Goal: Transaction & Acquisition: Purchase product/service

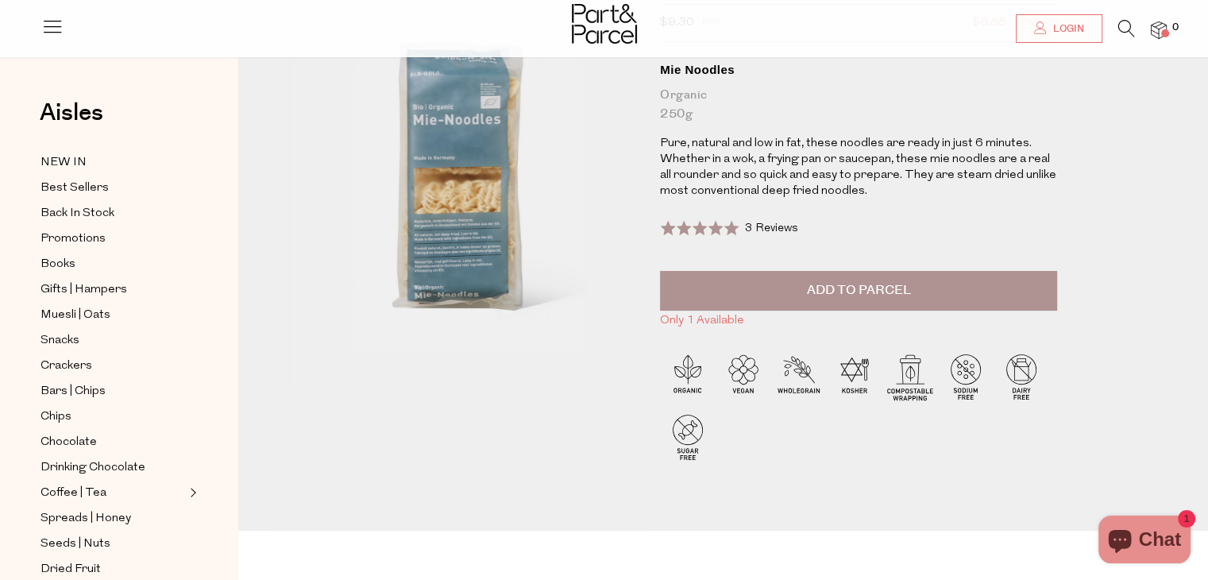
scroll to position [132, 0]
click at [832, 292] on span "Add to Parcel" at bounding box center [859, 291] width 104 height 18
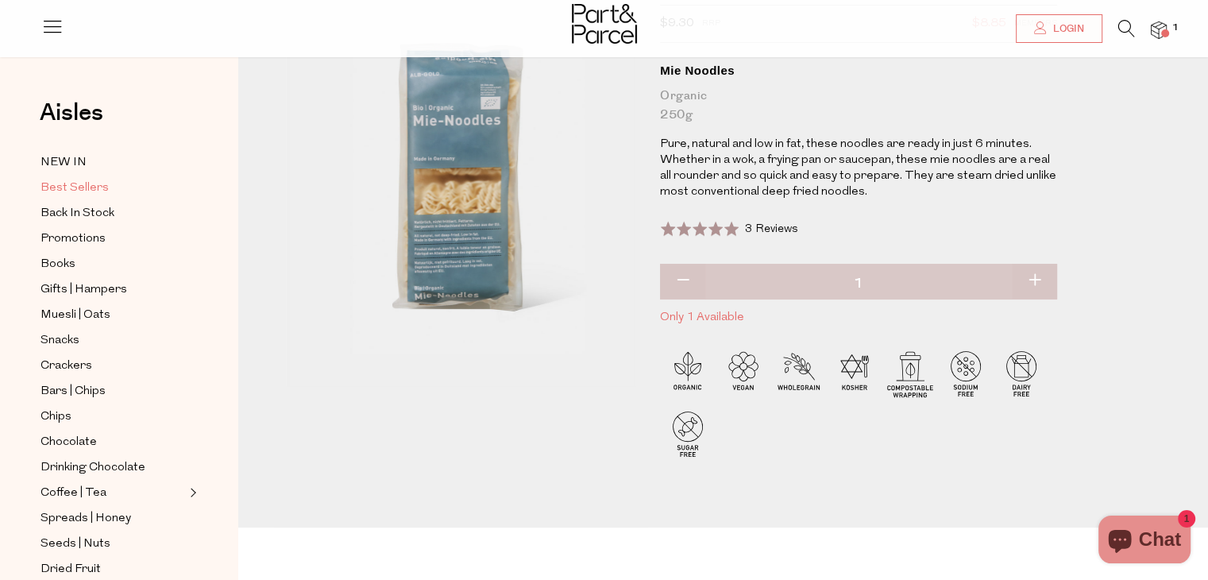
click at [63, 183] on span "Best Sellers" at bounding box center [75, 188] width 68 height 19
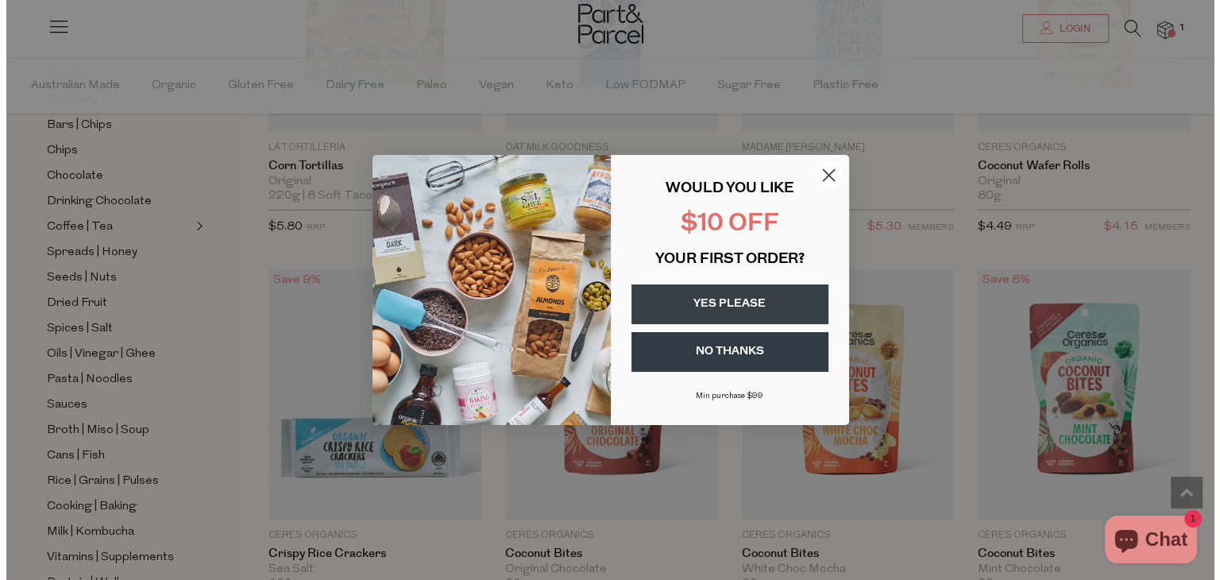
scroll to position [2968, 0]
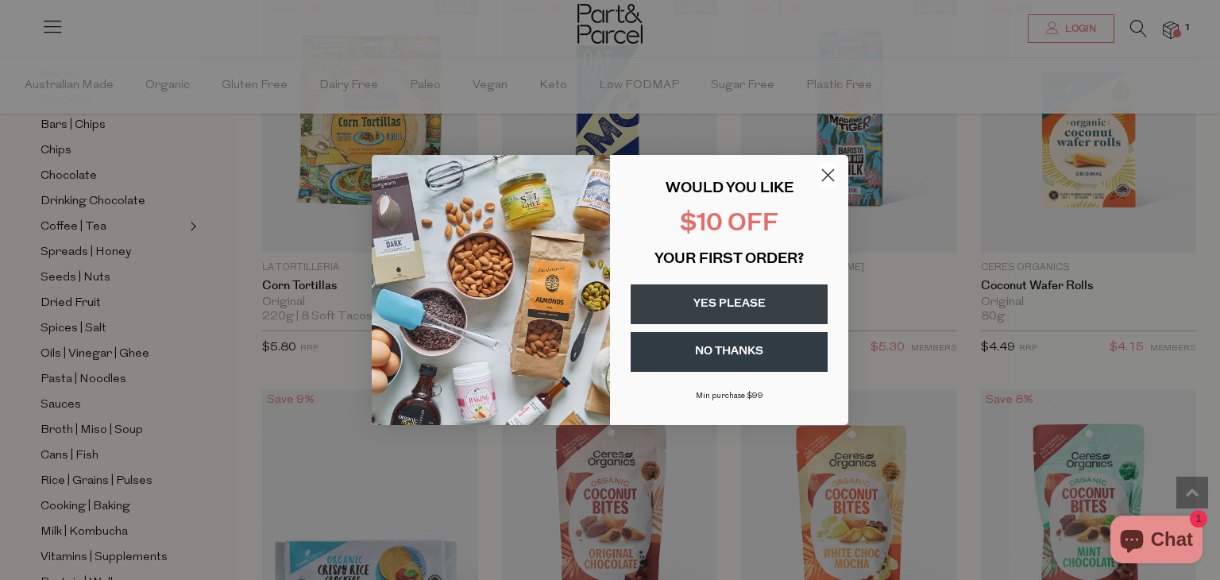
click at [826, 176] on icon "Close dialog" at bounding box center [828, 175] width 11 height 11
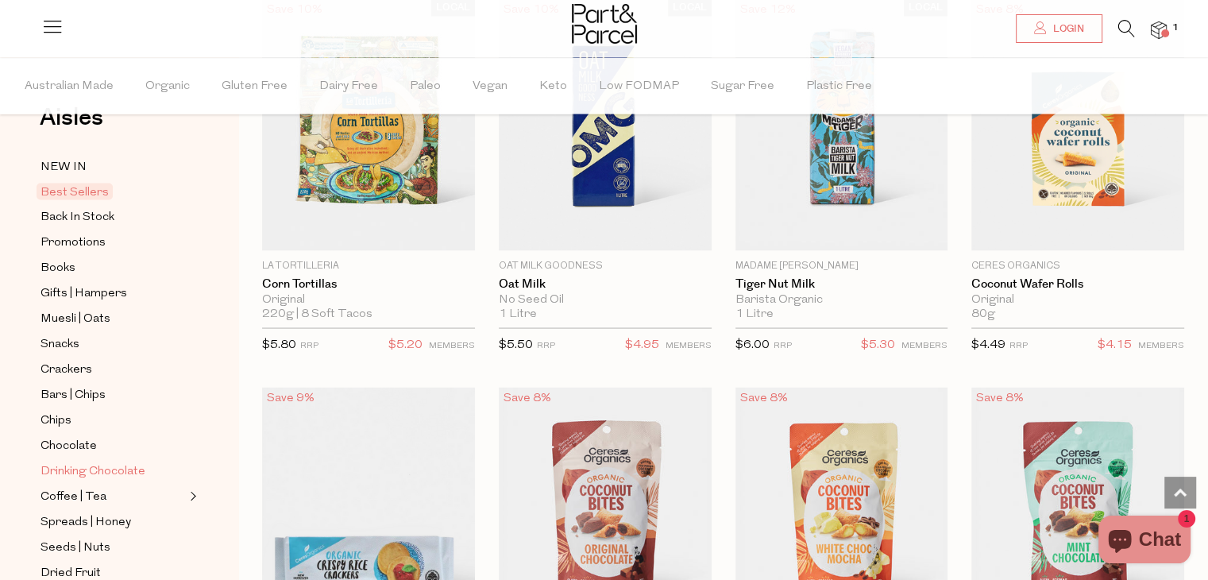
scroll to position [48, 0]
click at [79, 214] on span "Back In Stock" at bounding box center [78, 216] width 74 height 19
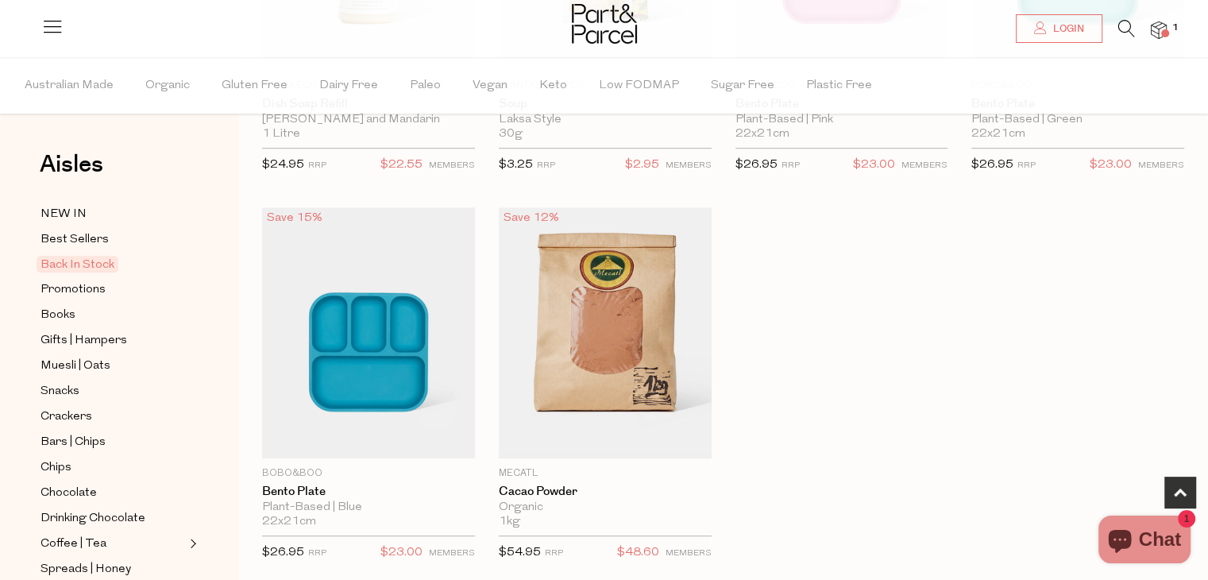
scroll to position [810, 0]
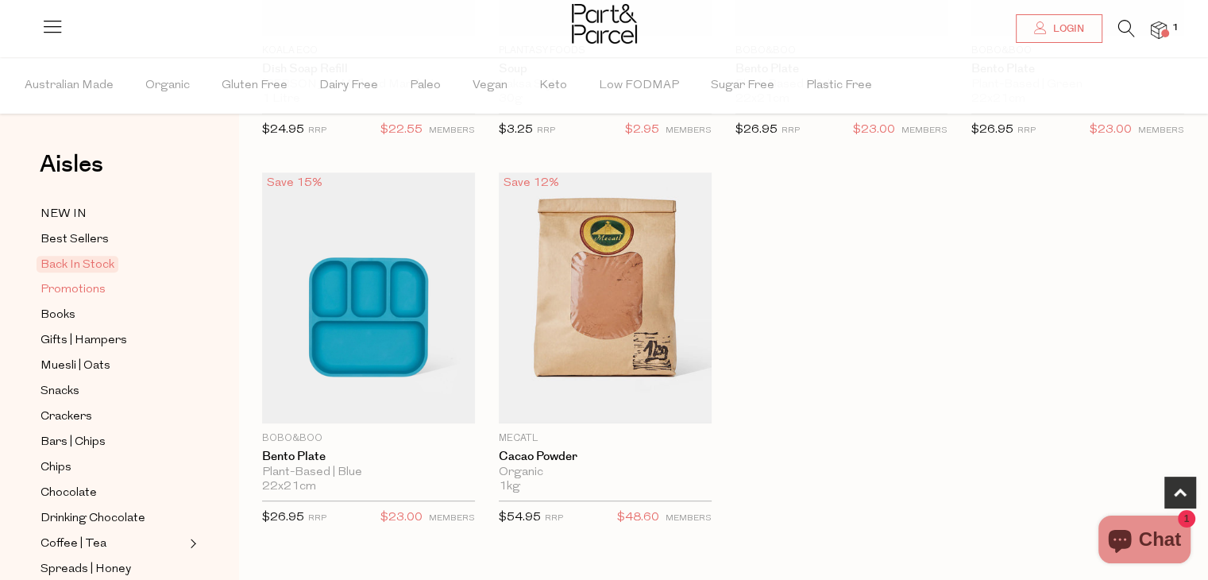
click at [64, 292] on span "Promotions" at bounding box center [73, 289] width 65 height 19
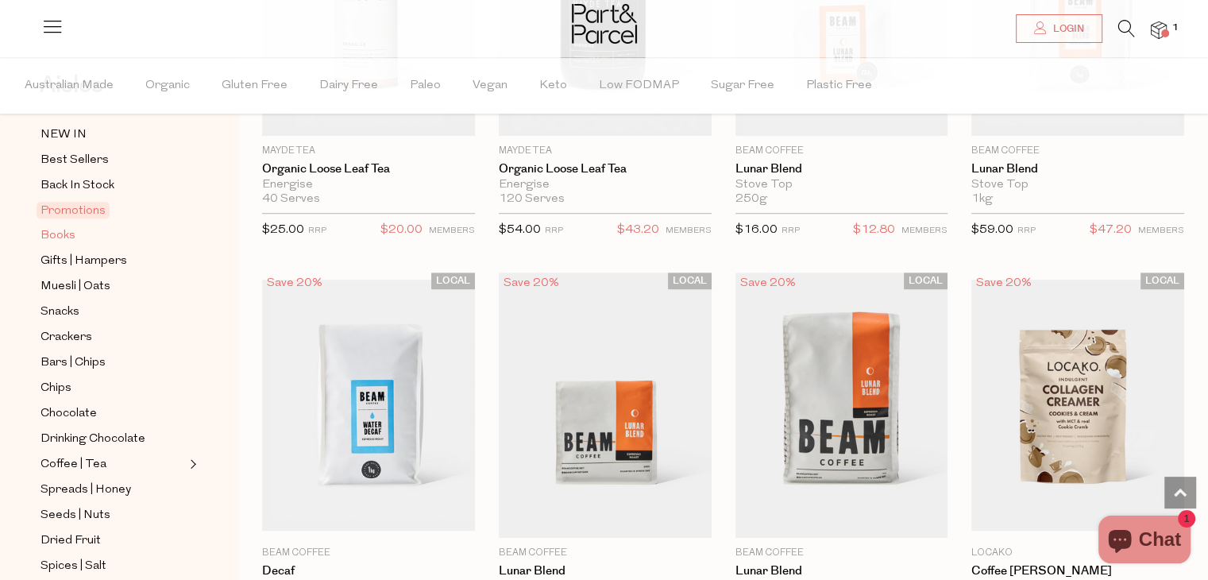
scroll to position [1076, 0]
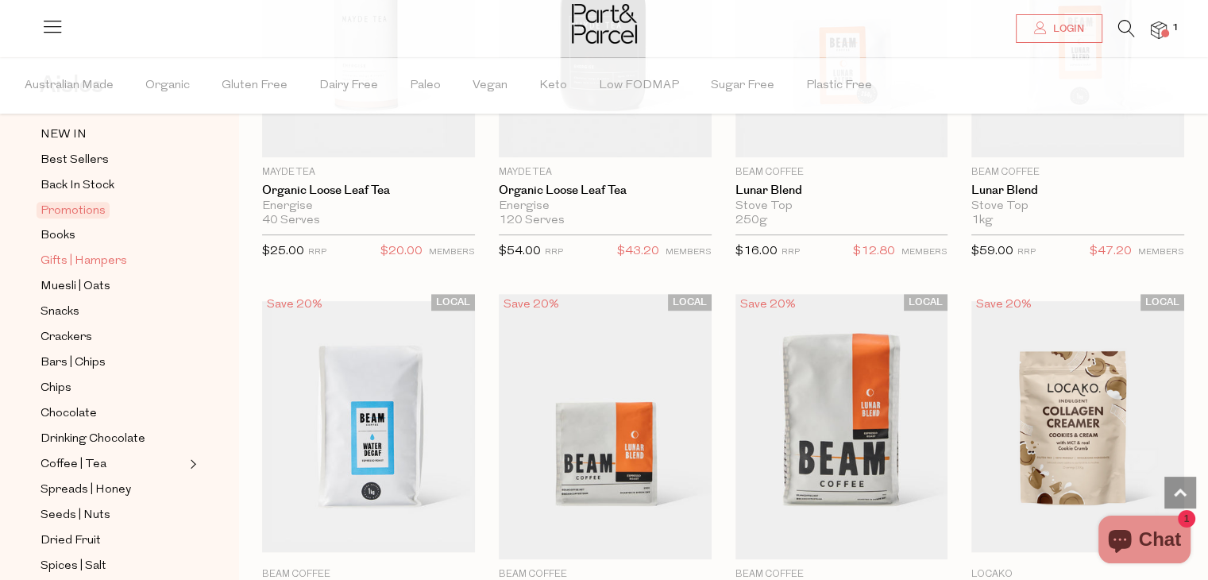
click at [60, 256] on span "Gifts | Hampers" at bounding box center [84, 261] width 87 height 19
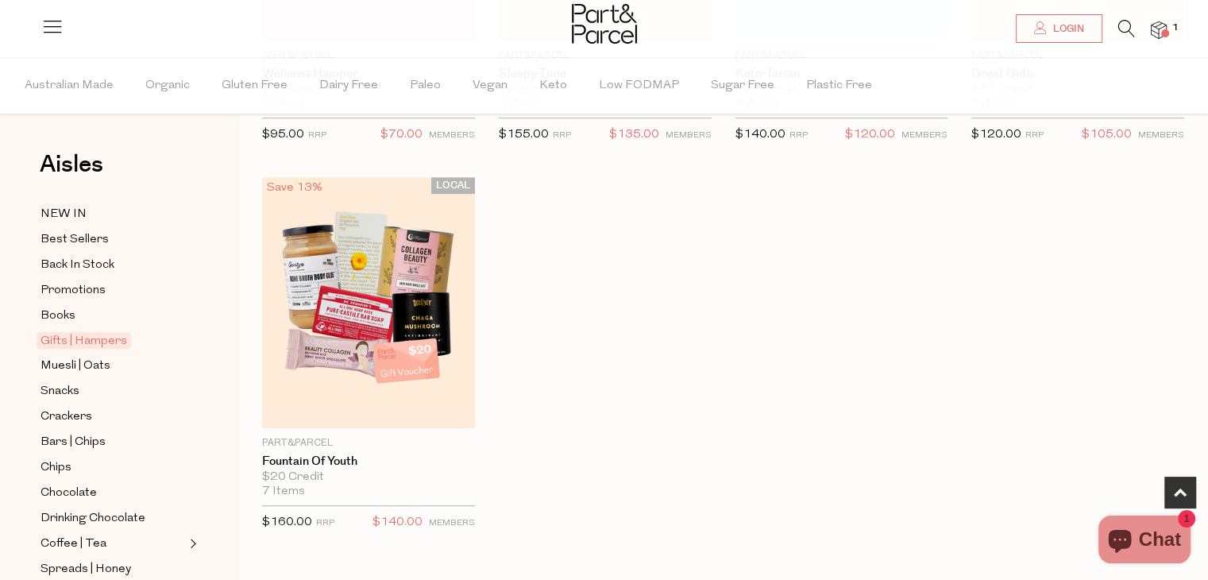
scroll to position [806, 0]
click at [86, 369] on span "Muesli | Oats" at bounding box center [76, 366] width 70 height 19
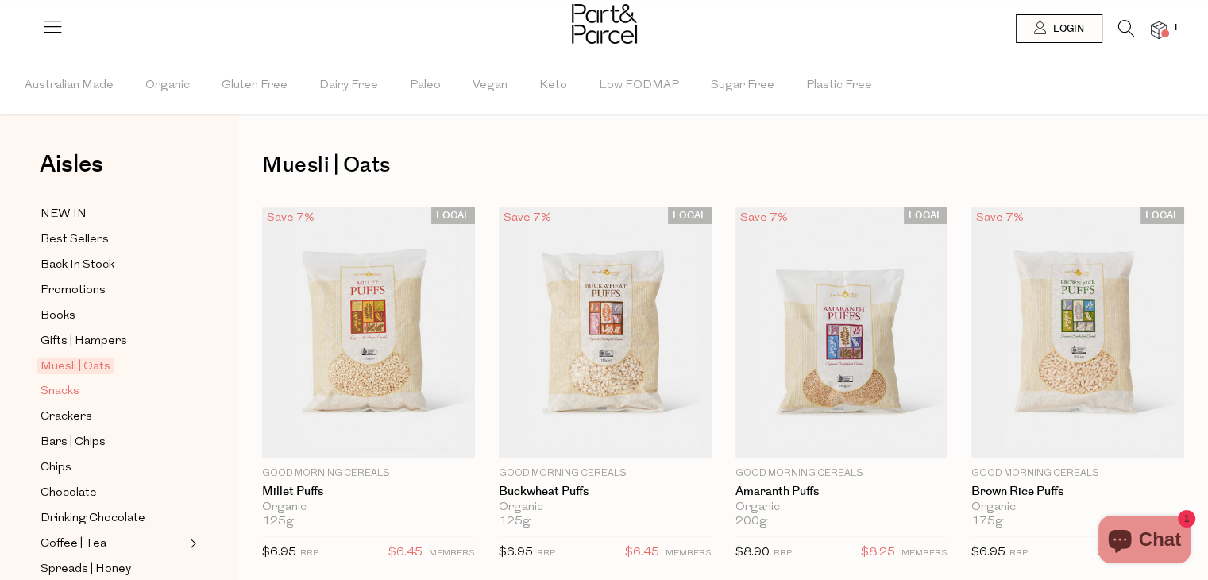
click at [64, 392] on span "Snacks" at bounding box center [60, 391] width 39 height 19
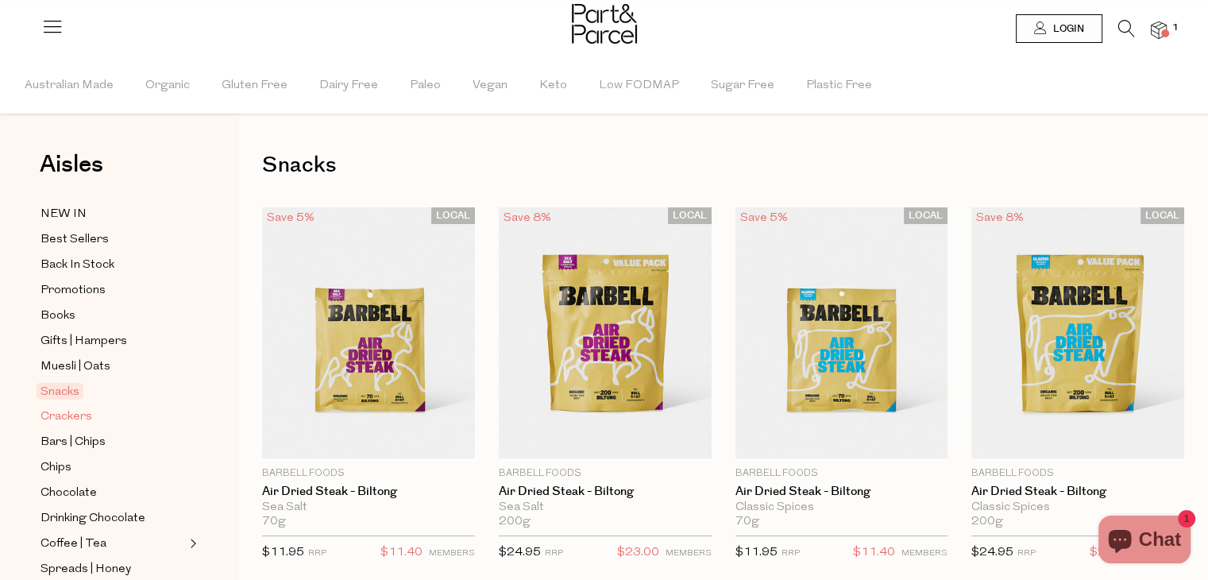
click at [60, 420] on span "Crackers" at bounding box center [67, 416] width 52 height 19
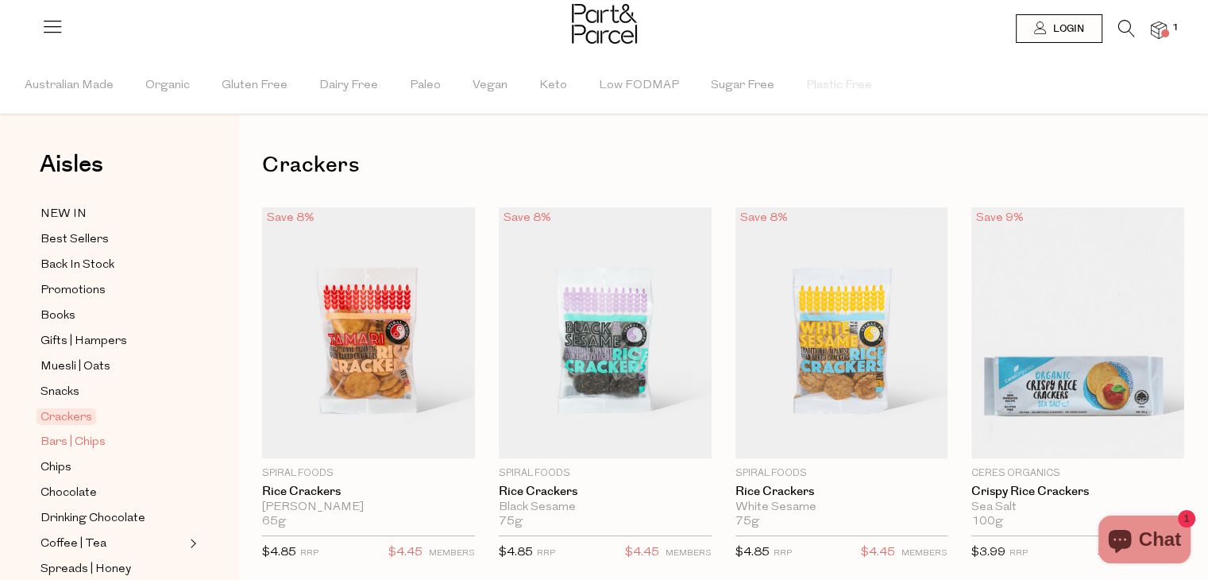
click at [54, 439] on span "Bars | Chips" at bounding box center [73, 442] width 65 height 19
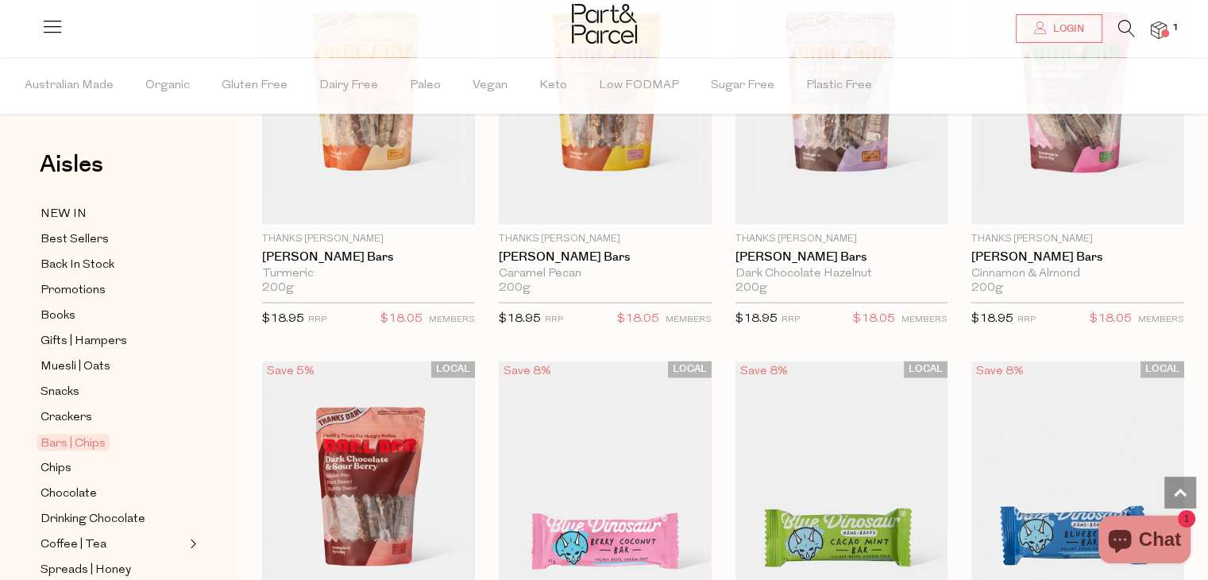
scroll to position [2515, 0]
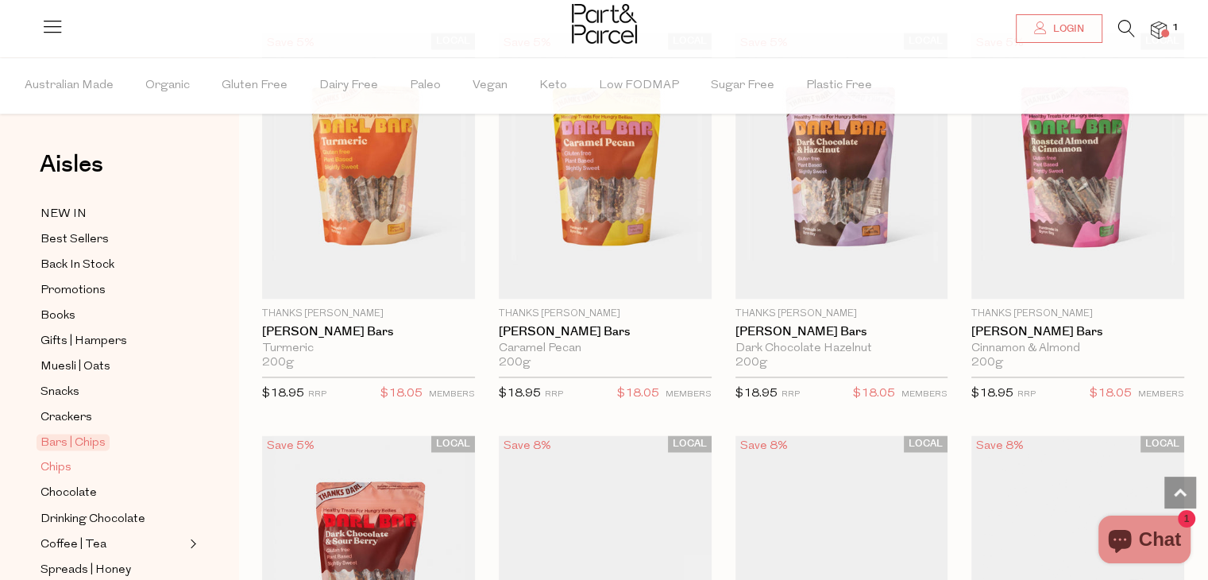
click at [58, 465] on span "Chips" at bounding box center [56, 467] width 31 height 19
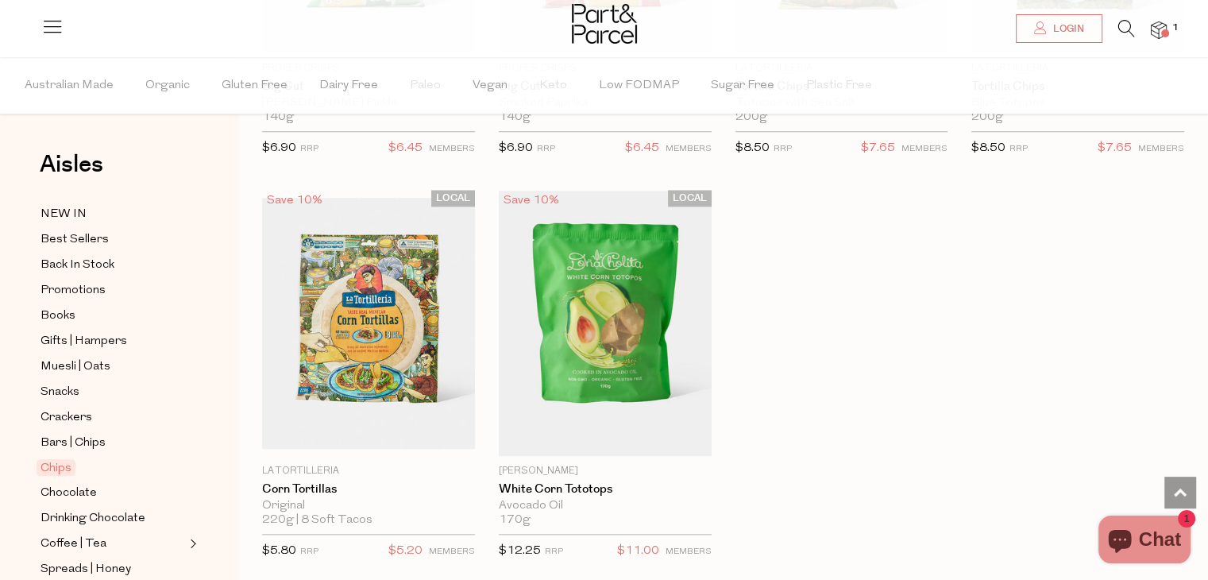
scroll to position [1584, 0]
click at [76, 493] on span "Chocolate" at bounding box center [69, 493] width 56 height 19
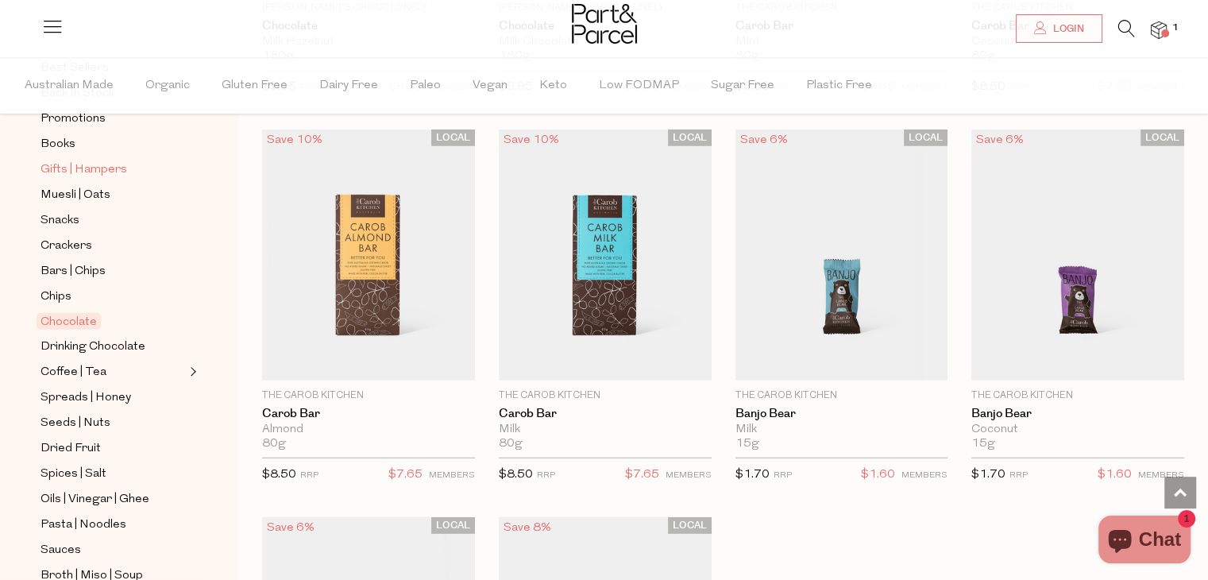
scroll to position [174, 0]
click at [77, 396] on span "Spreads | Honey" at bounding box center [86, 395] width 91 height 19
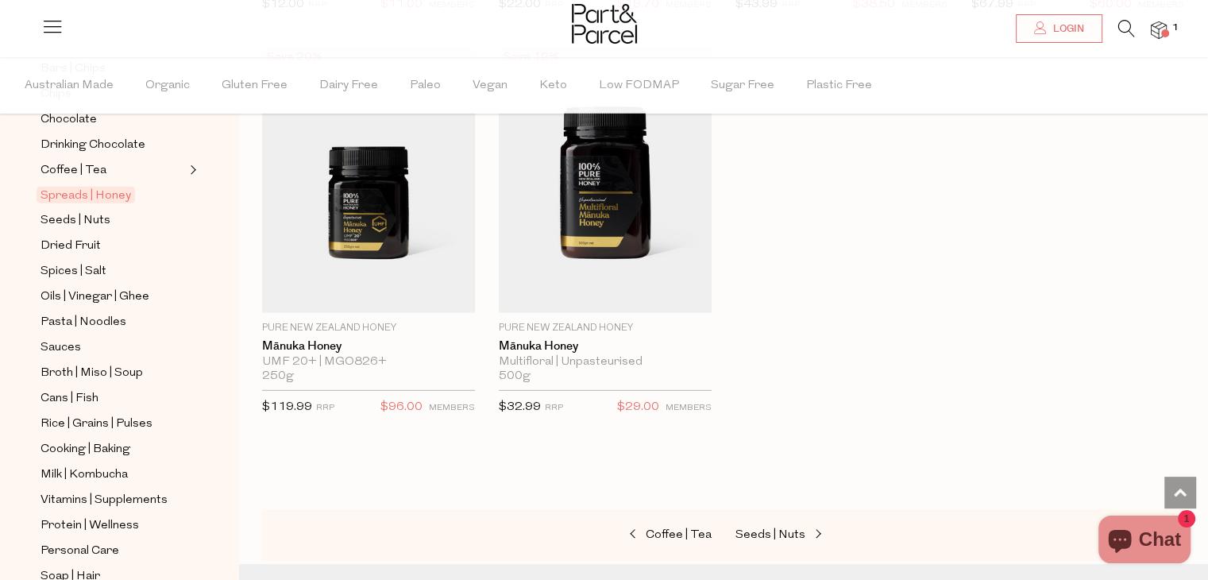
scroll to position [4447, 0]
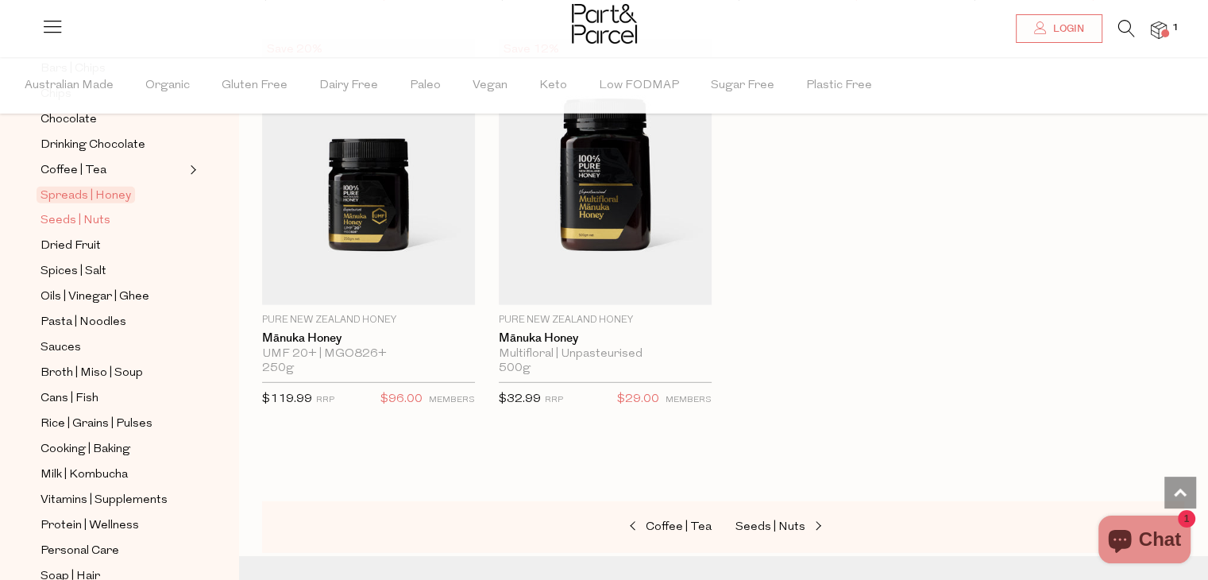
click at [56, 214] on span "Seeds | Nuts" at bounding box center [76, 220] width 70 height 19
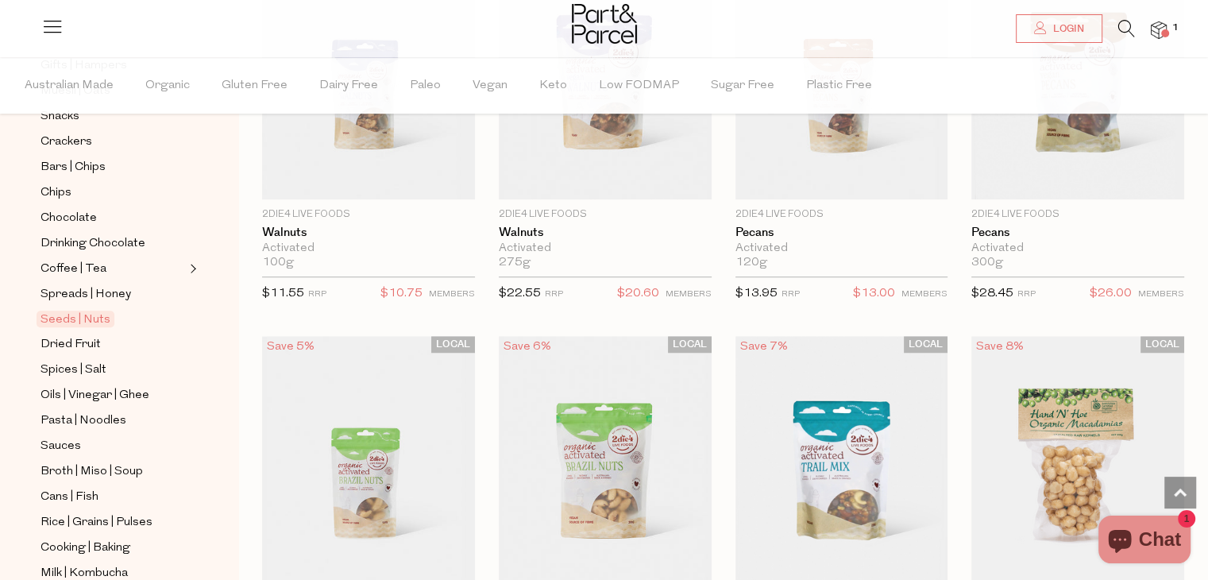
scroll to position [276, 0]
click at [87, 342] on span "Dried Fruit" at bounding box center [71, 343] width 60 height 19
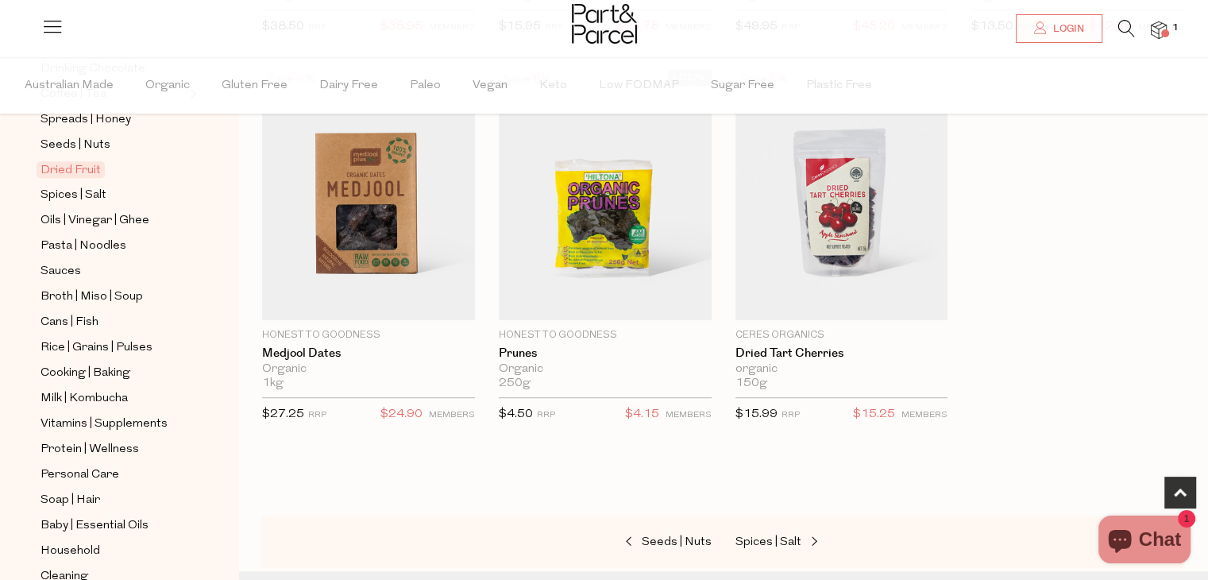
scroll to position [445, 0]
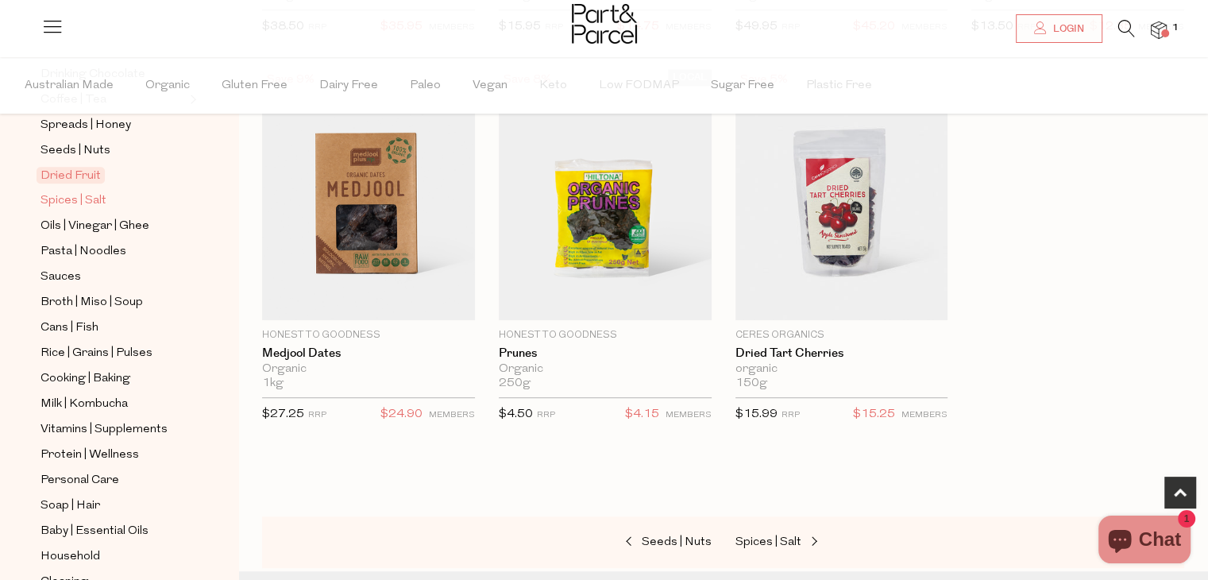
click at [65, 195] on span "Spices | Salt" at bounding box center [74, 200] width 66 height 19
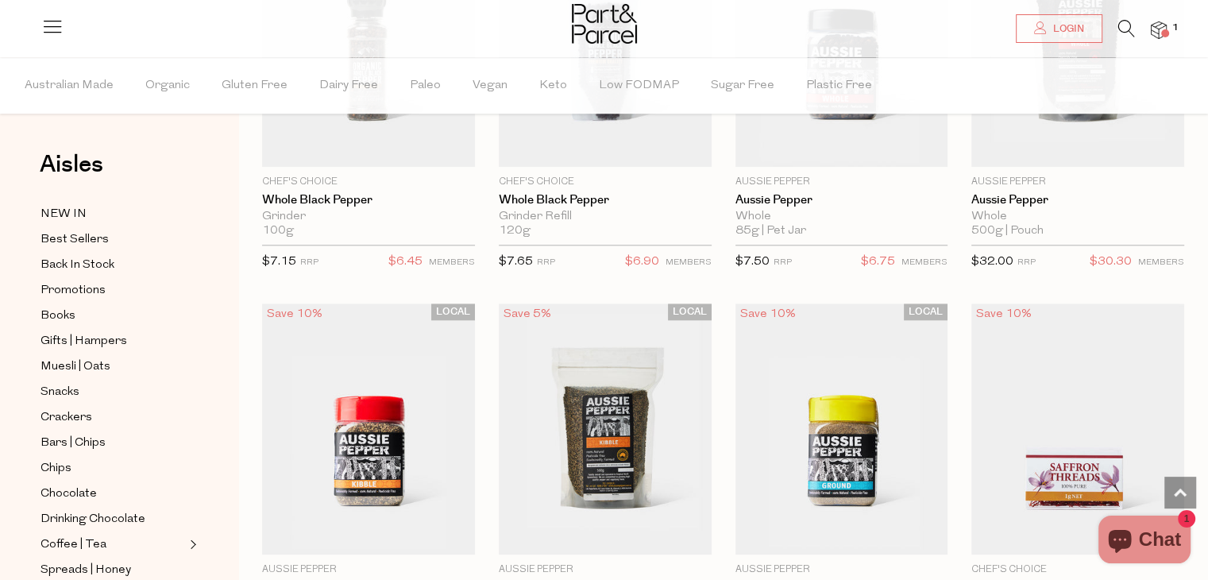
scroll to position [1900, 0]
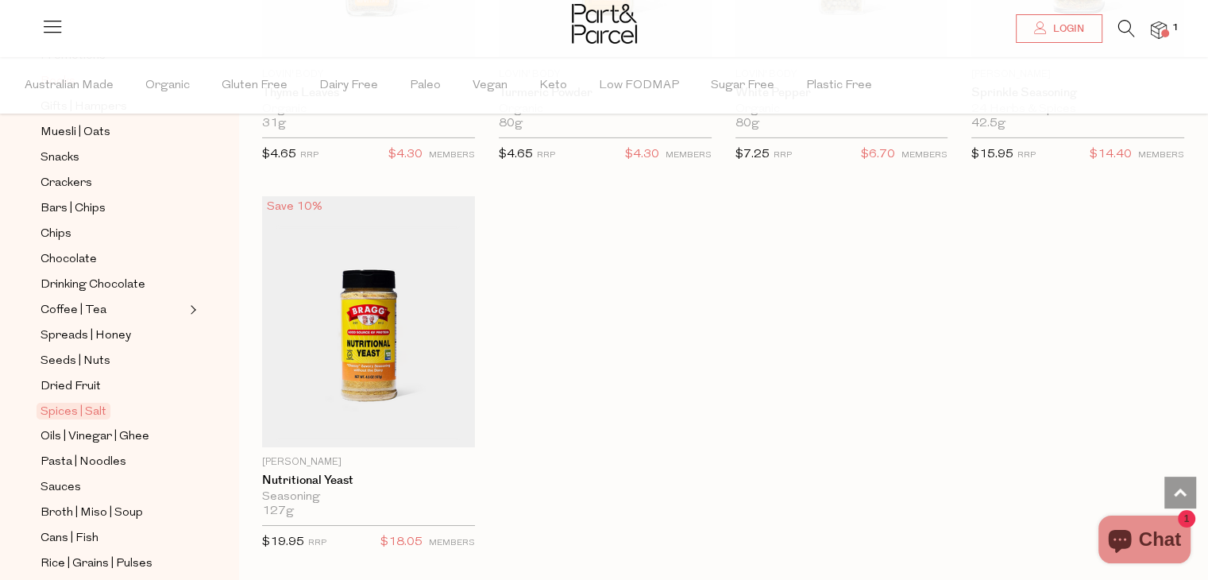
scroll to position [245, 0]
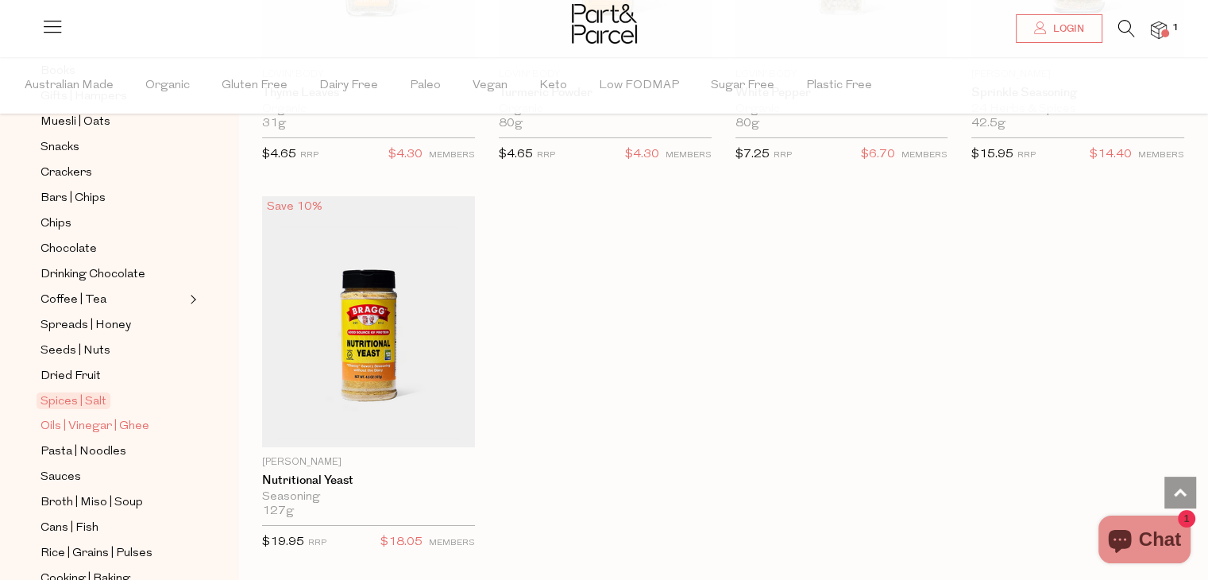
click at [98, 417] on span "Oils | Vinegar | Ghee" at bounding box center [95, 426] width 109 height 19
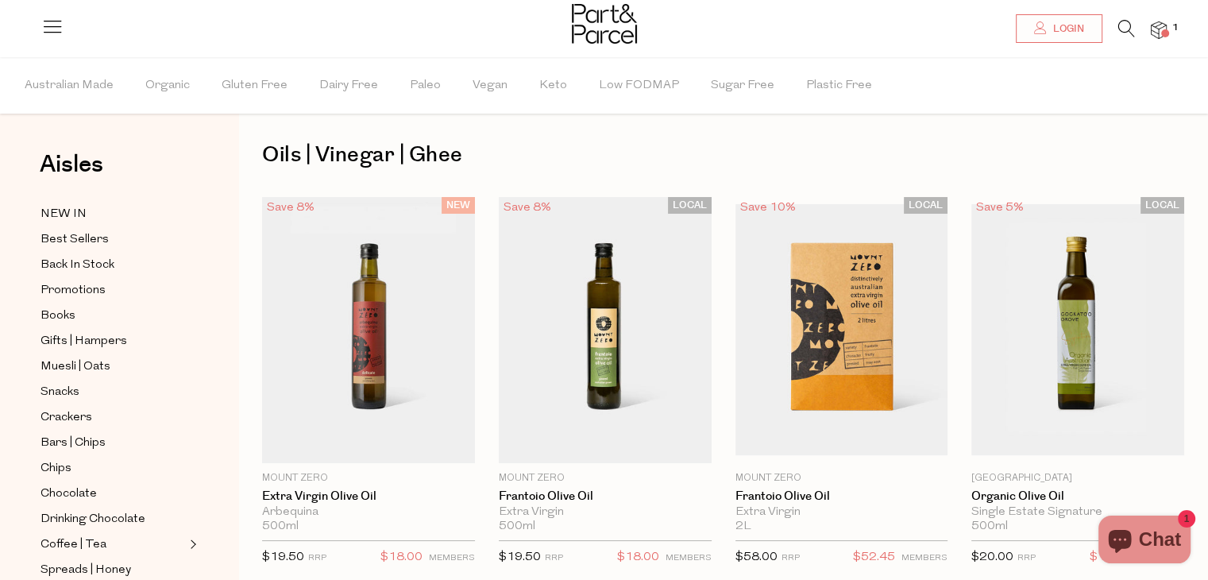
scroll to position [9, 0]
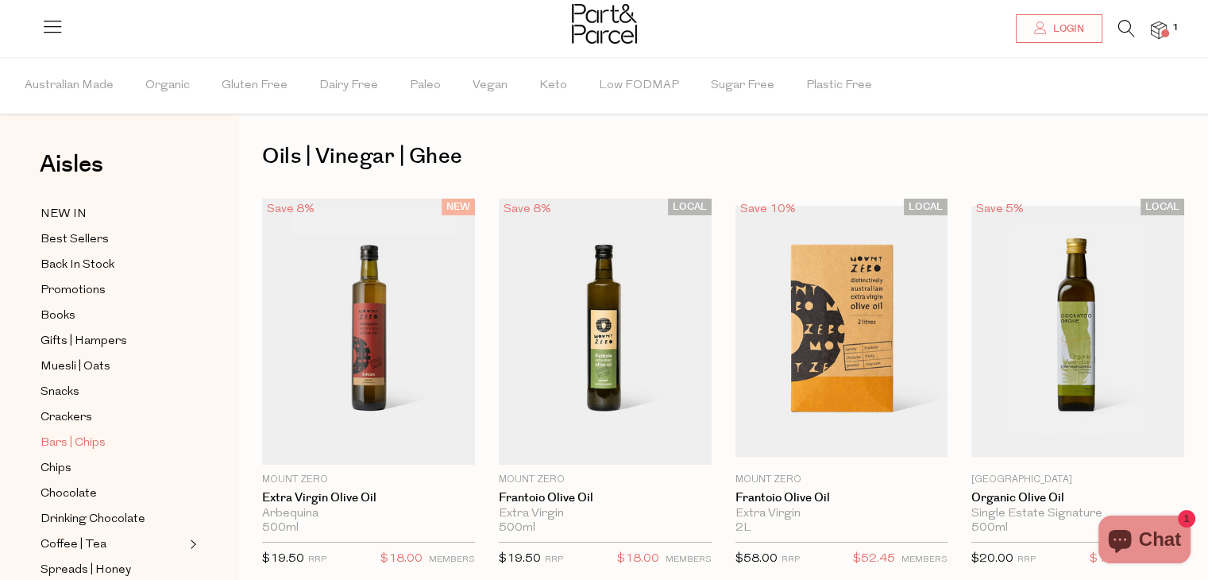
click at [79, 444] on span "Bars | Chips" at bounding box center [73, 443] width 65 height 19
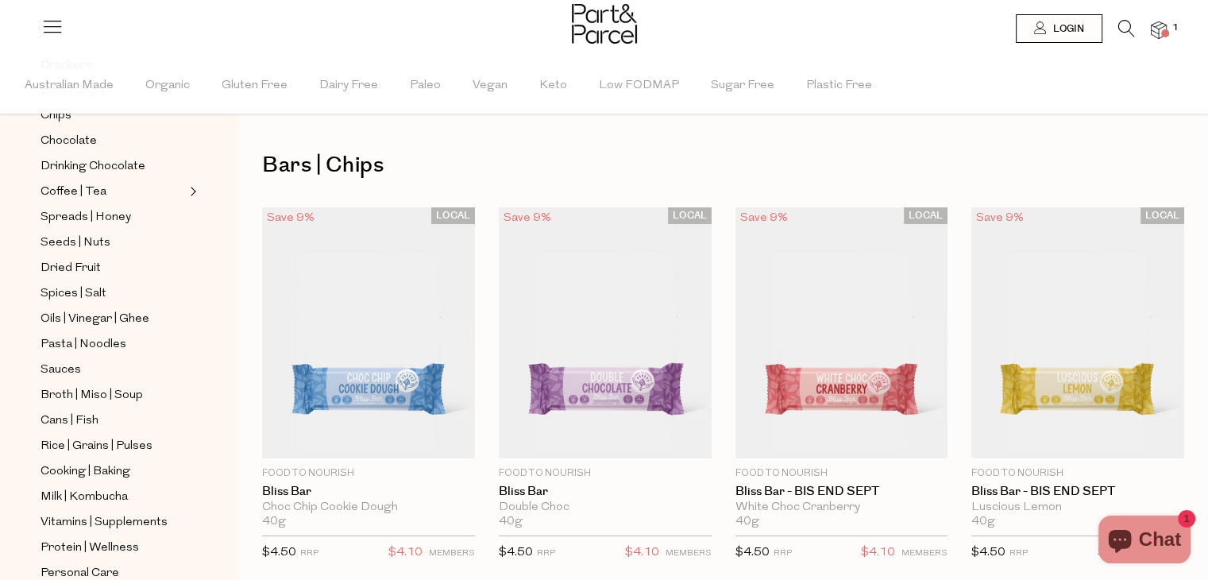
scroll to position [353, 0]
click at [95, 312] on span "Oils | Vinegar | Ghee" at bounding box center [95, 318] width 109 height 19
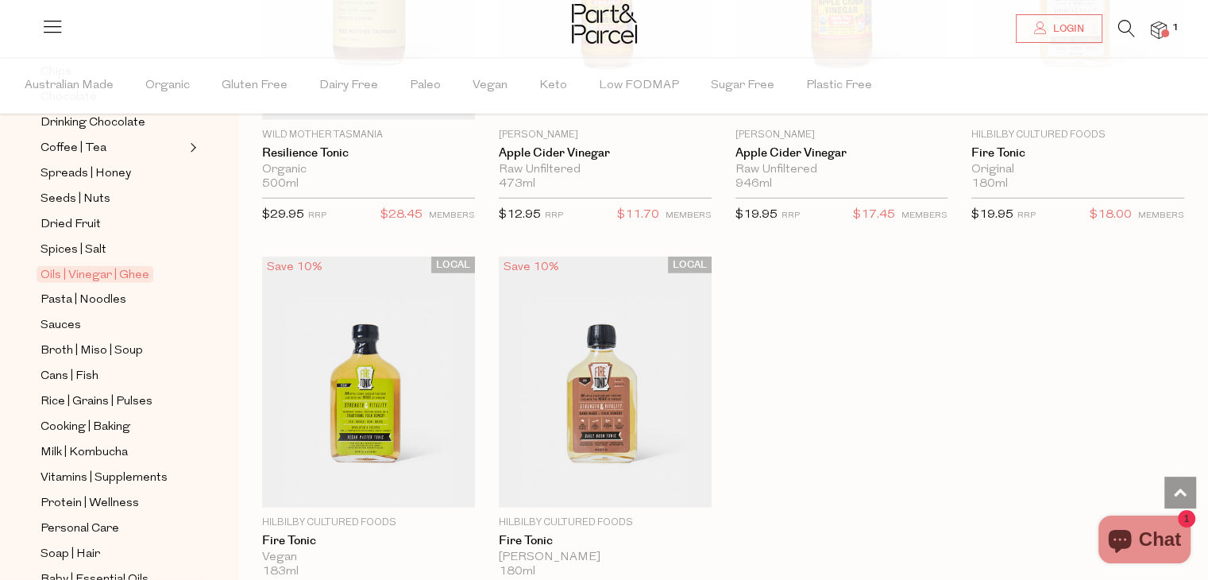
scroll to position [397, 0]
click at [67, 306] on link "Pasta | Noodles" at bounding box center [113, 299] width 145 height 20
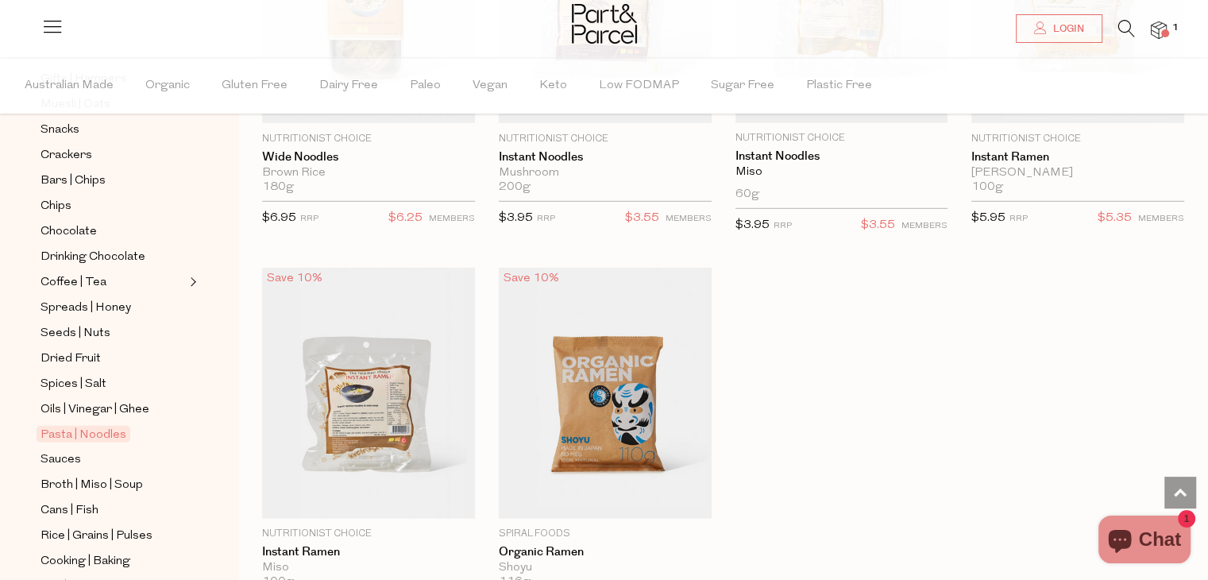
scroll to position [263, 0]
click at [60, 453] on span "Sauces" at bounding box center [61, 459] width 41 height 19
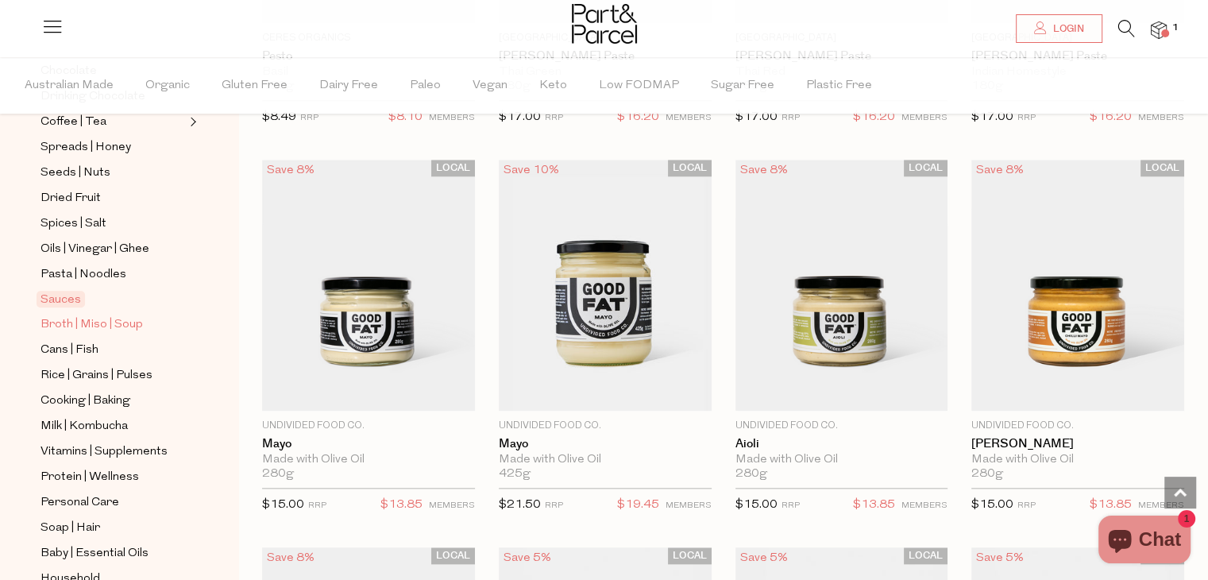
scroll to position [424, 0]
click at [81, 499] on span "Personal Care" at bounding box center [80, 501] width 79 height 19
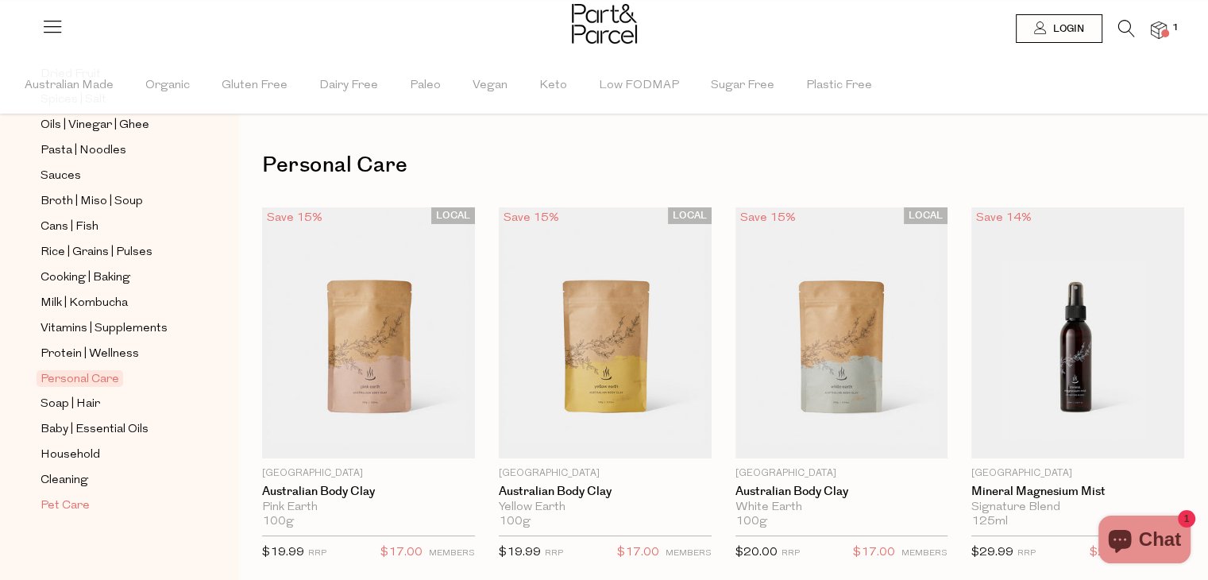
click at [61, 508] on span "Pet Care" at bounding box center [65, 505] width 49 height 19
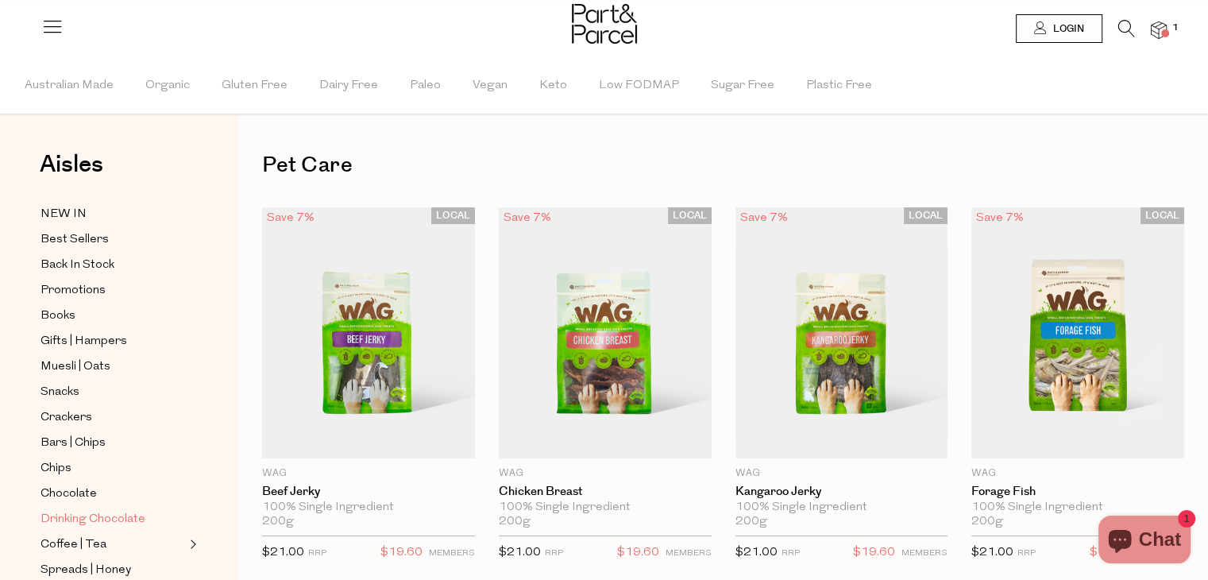
click at [64, 517] on span "Drinking Chocolate" at bounding box center [93, 519] width 105 height 19
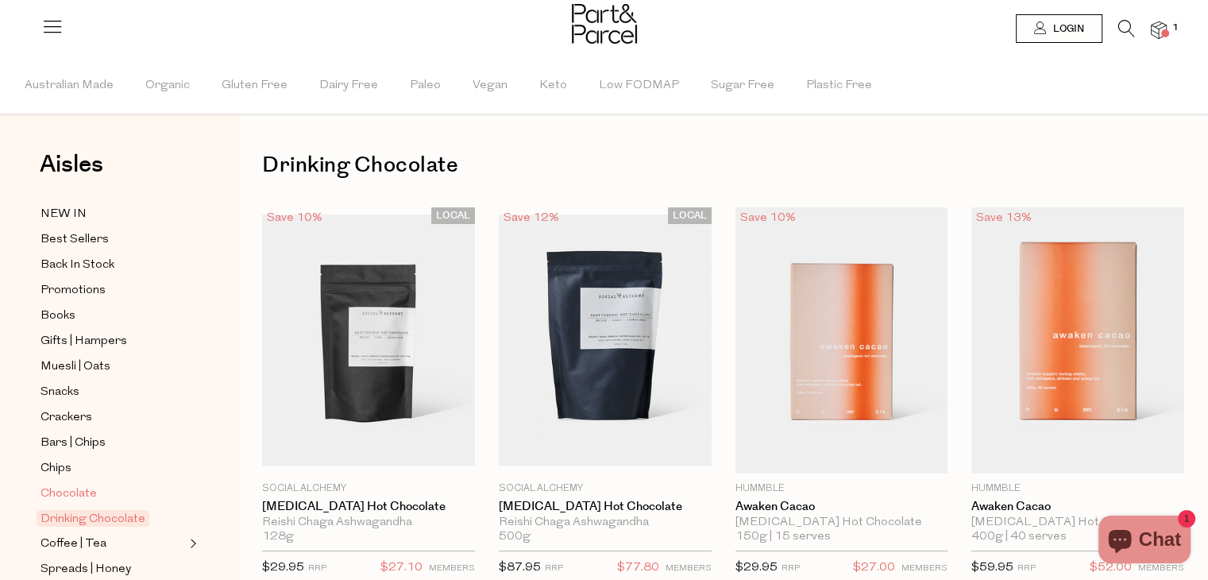
click at [64, 489] on span "Chocolate" at bounding box center [69, 494] width 56 height 19
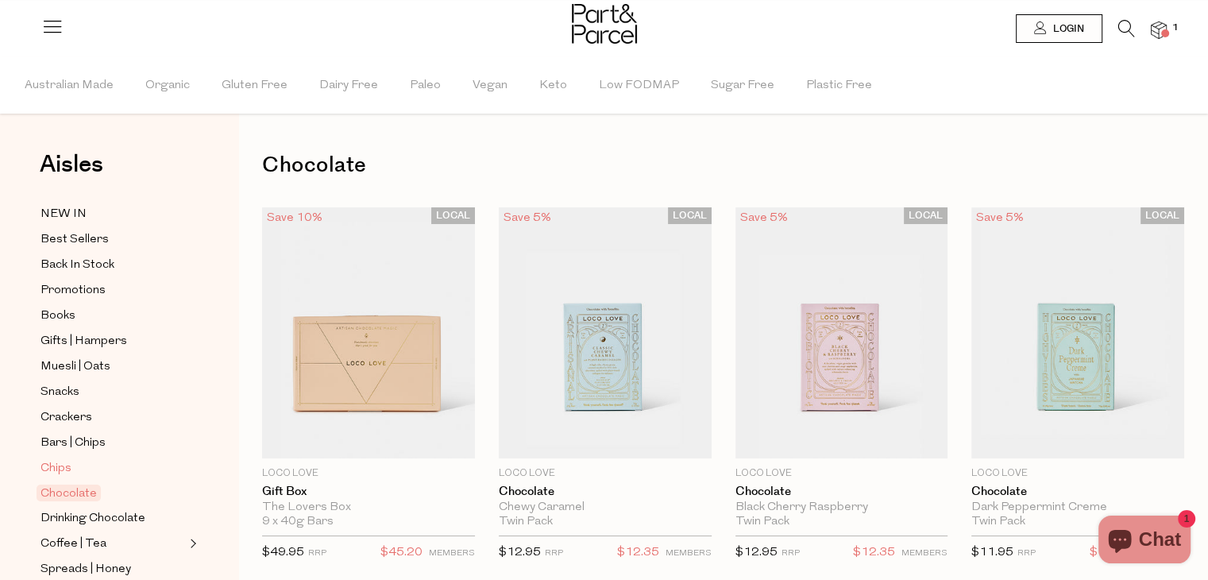
click at [61, 471] on span "Chips" at bounding box center [56, 468] width 31 height 19
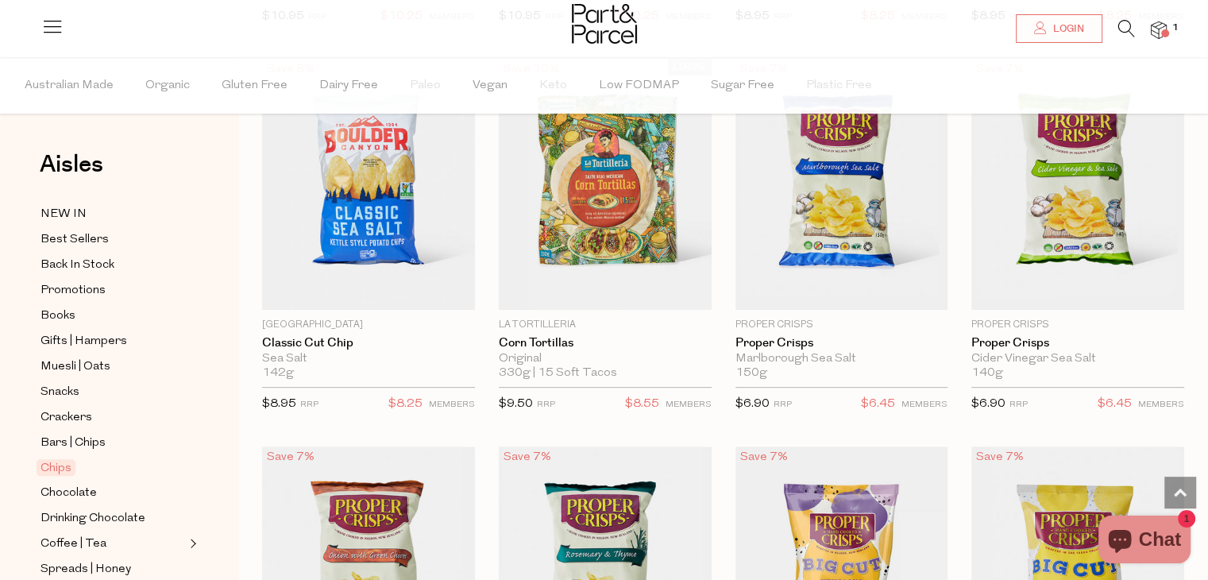
scroll to position [481, 0]
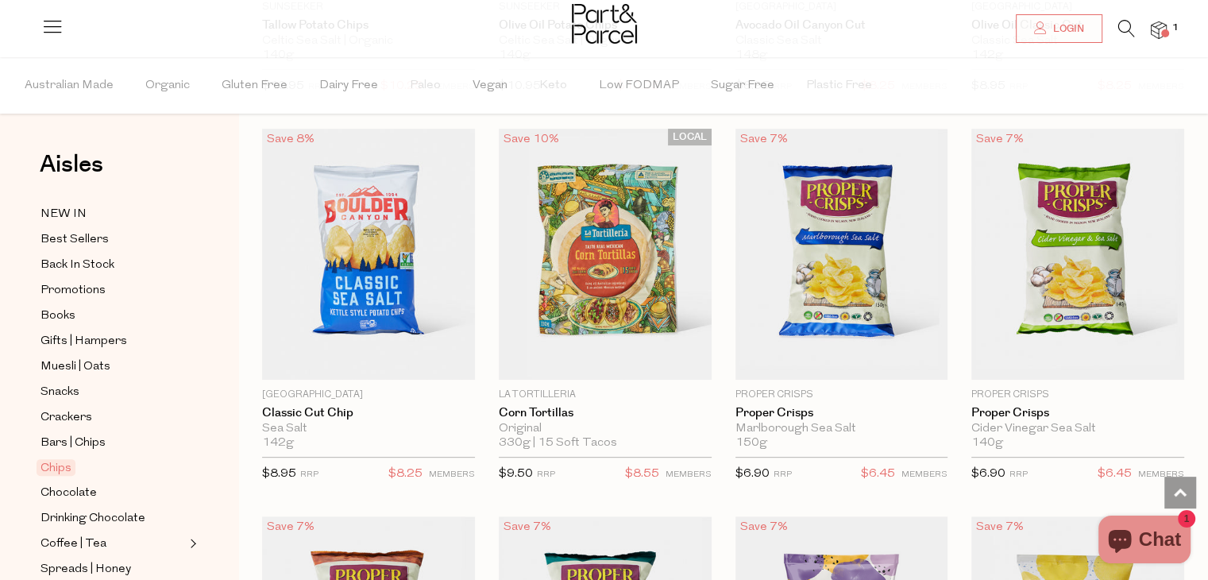
click at [1160, 38] on img at bounding box center [1159, 30] width 16 height 18
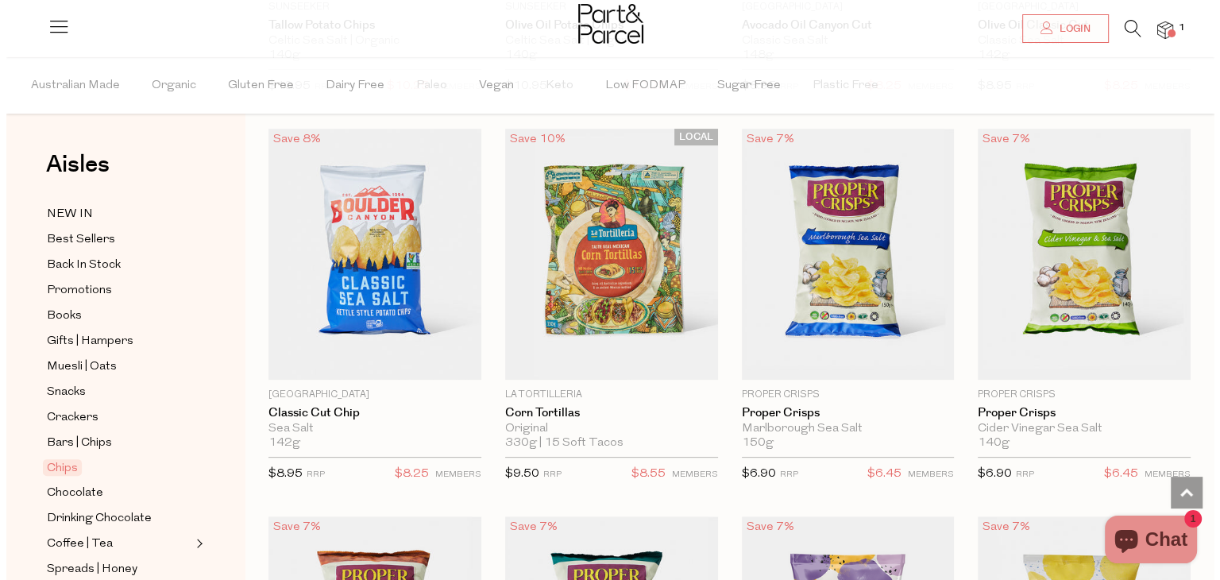
scroll to position [485, 0]
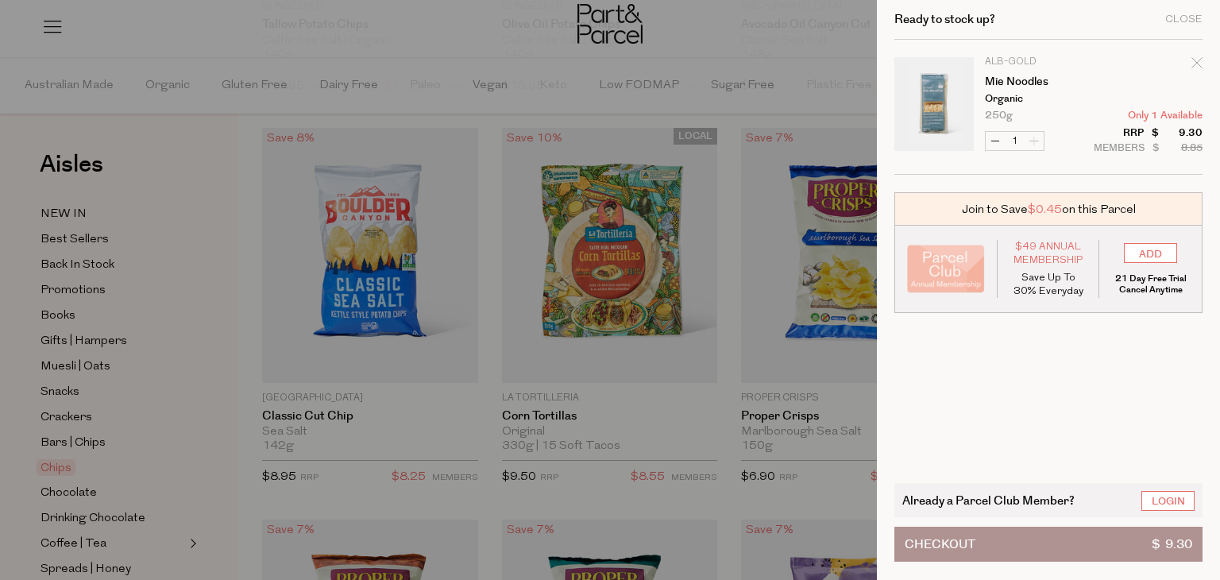
click at [950, 105] on link "Your cart" at bounding box center [933, 106] width 79 height 99
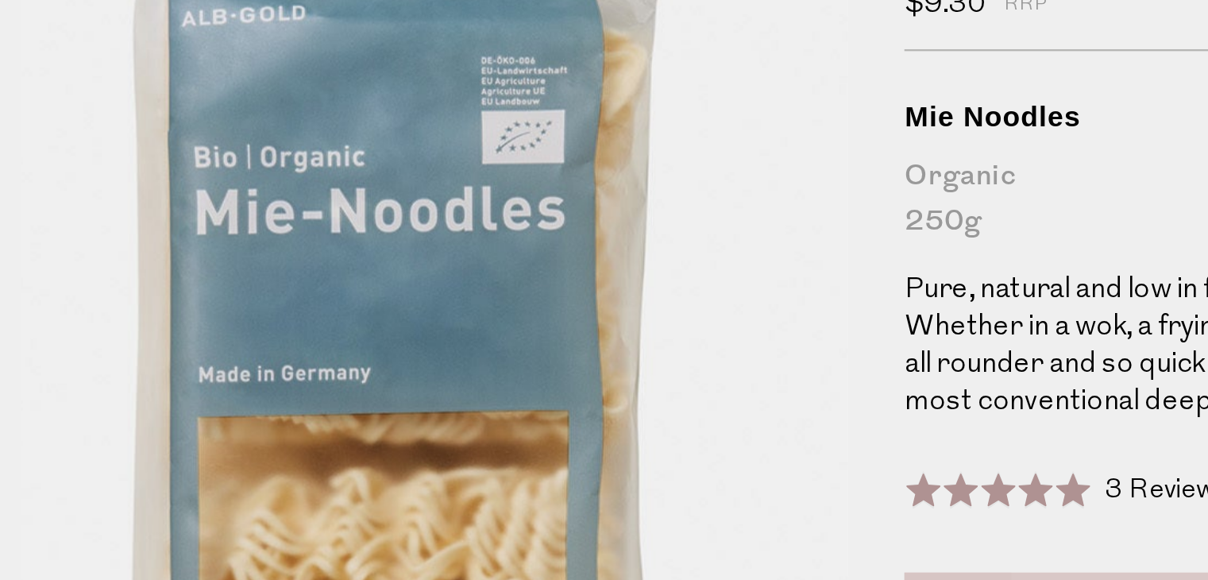
scroll to position [63, 0]
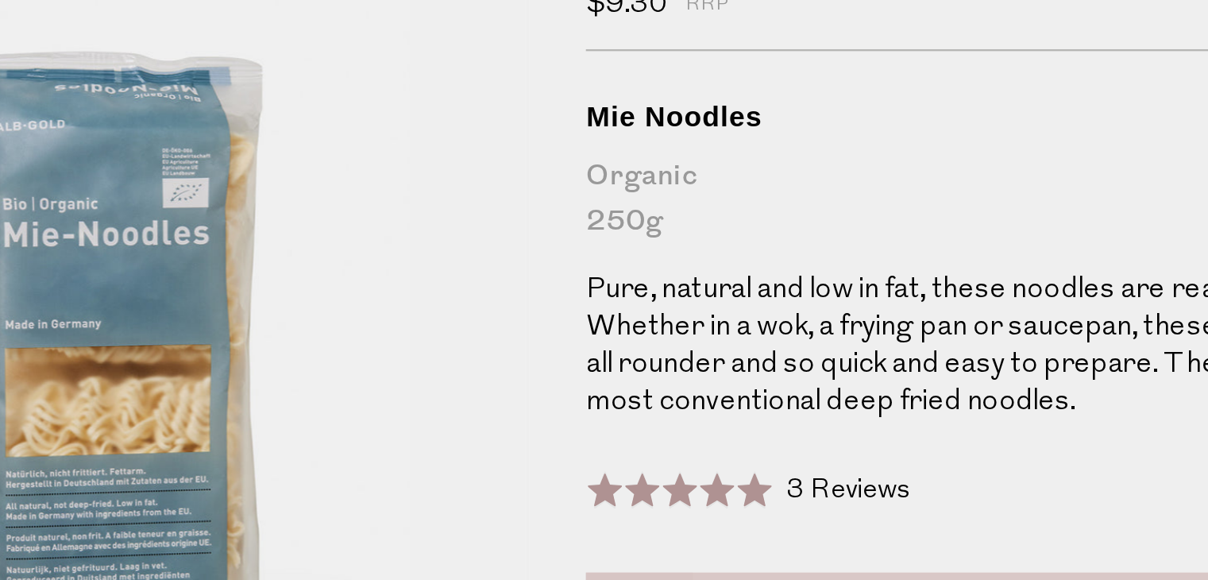
click at [766, 299] on span "3 Reviews" at bounding box center [771, 298] width 53 height 12
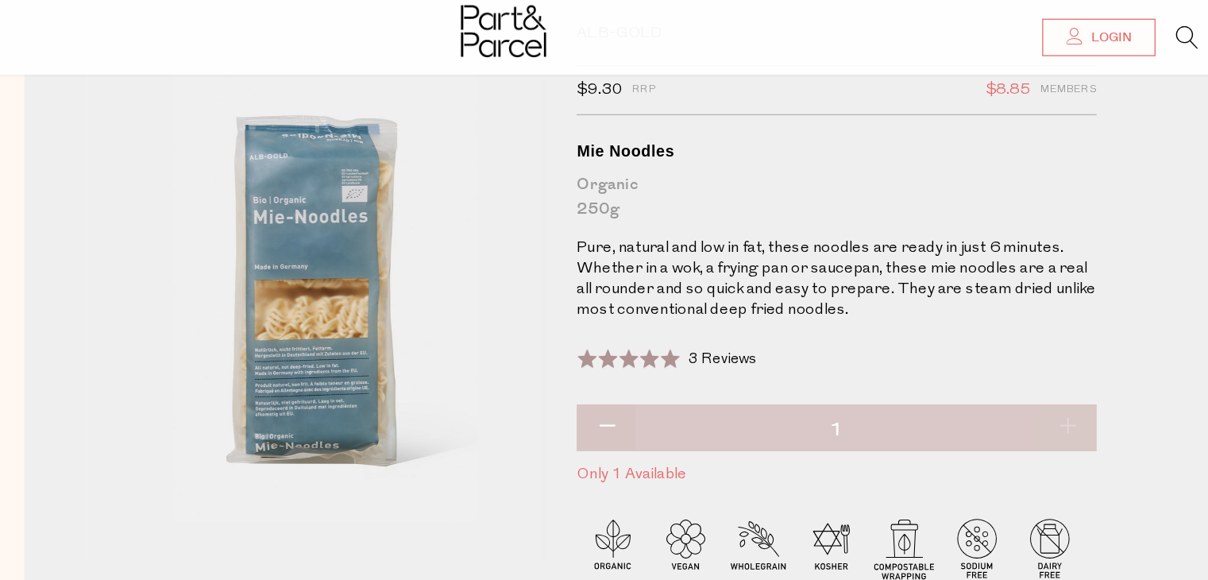
scroll to position [0, 0]
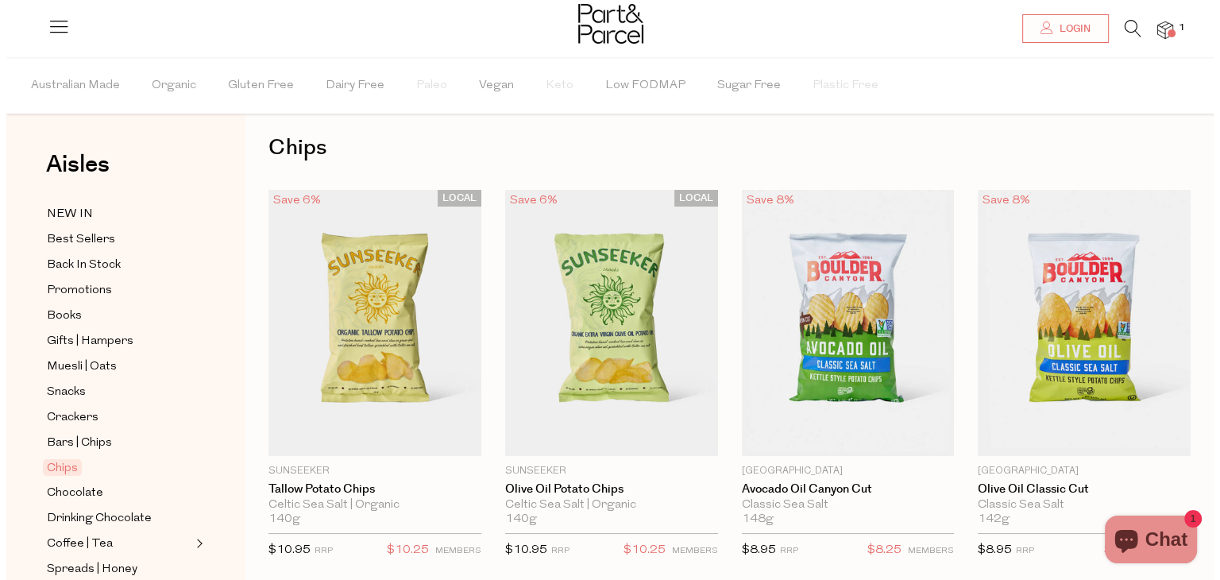
scroll to position [8, 0]
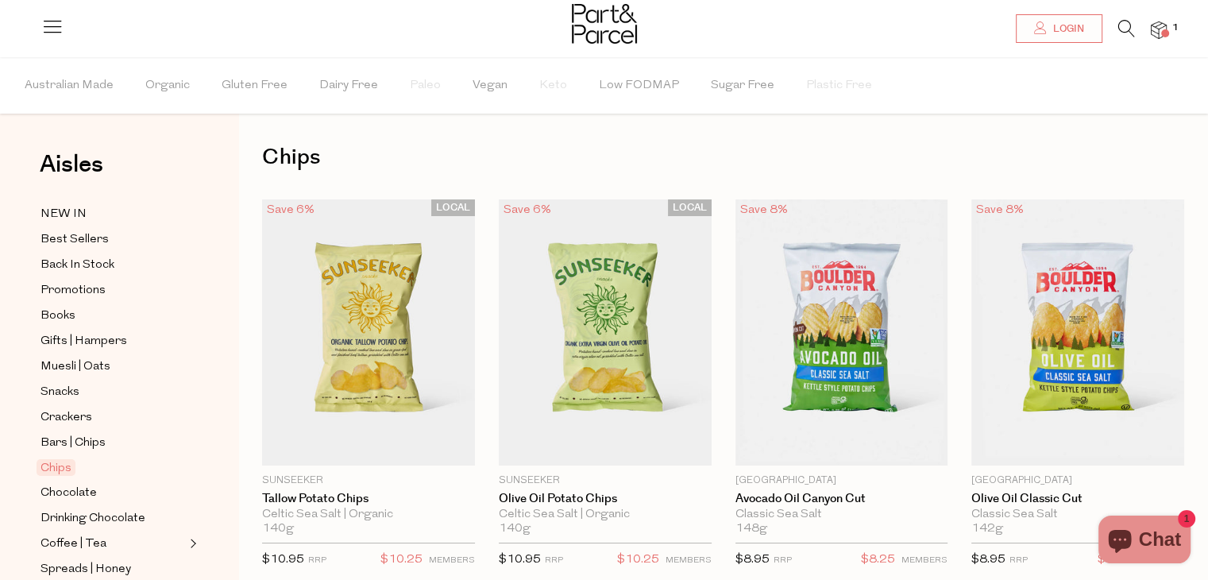
click at [1120, 29] on icon at bounding box center [1126, 28] width 17 height 17
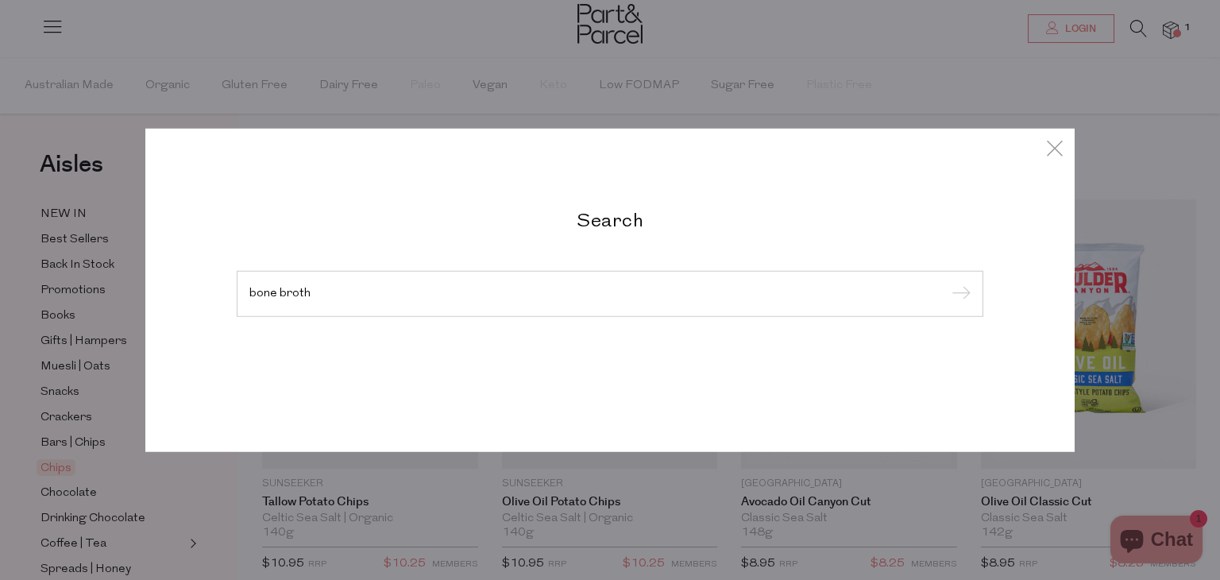
type input "bone broth"
click at [947, 283] on input "submit" at bounding box center [959, 295] width 24 height 24
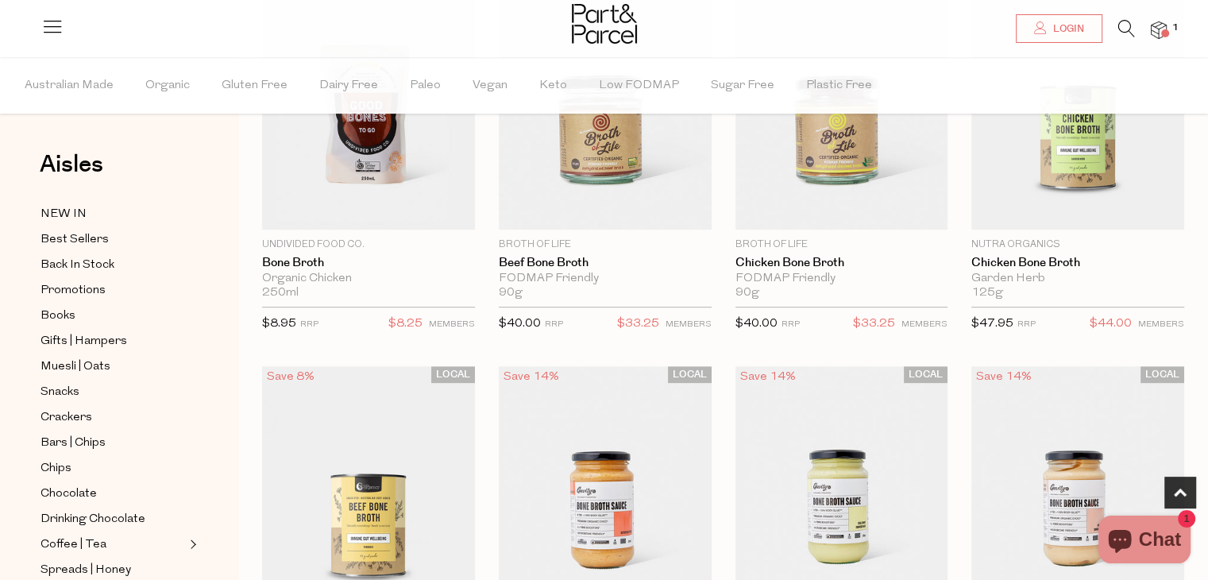
scroll to position [647, 0]
